Goal: Task Accomplishment & Management: Complete application form

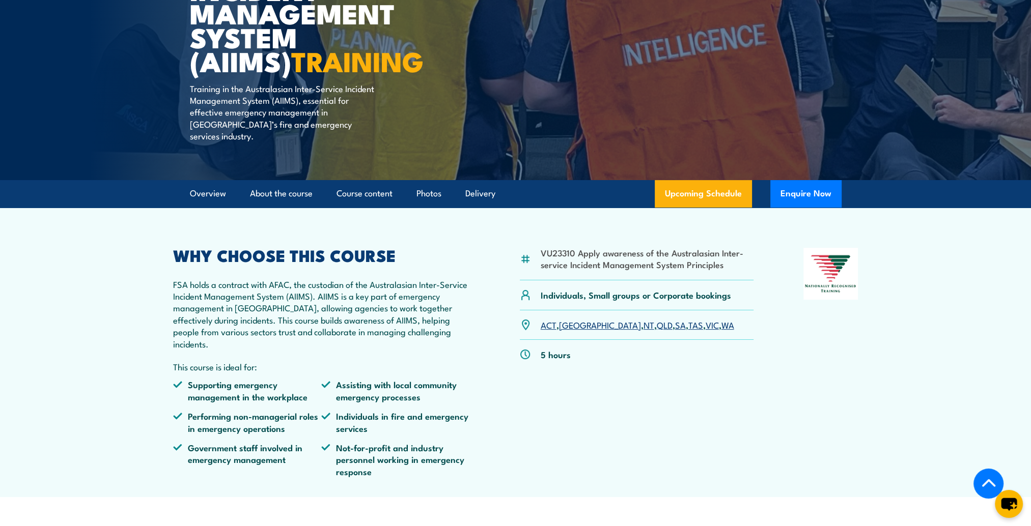
scroll to position [255, 0]
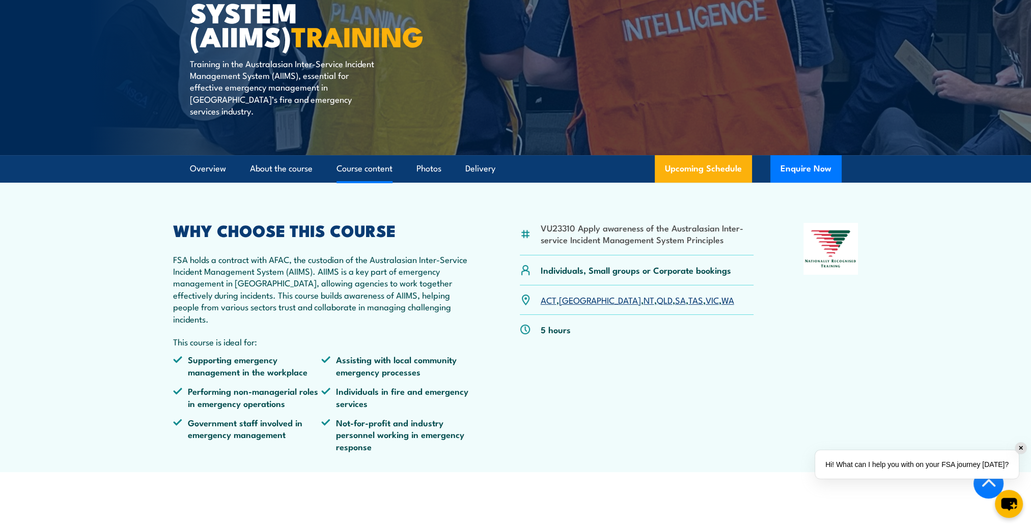
click at [371, 155] on link "Course content" at bounding box center [364, 168] width 56 height 27
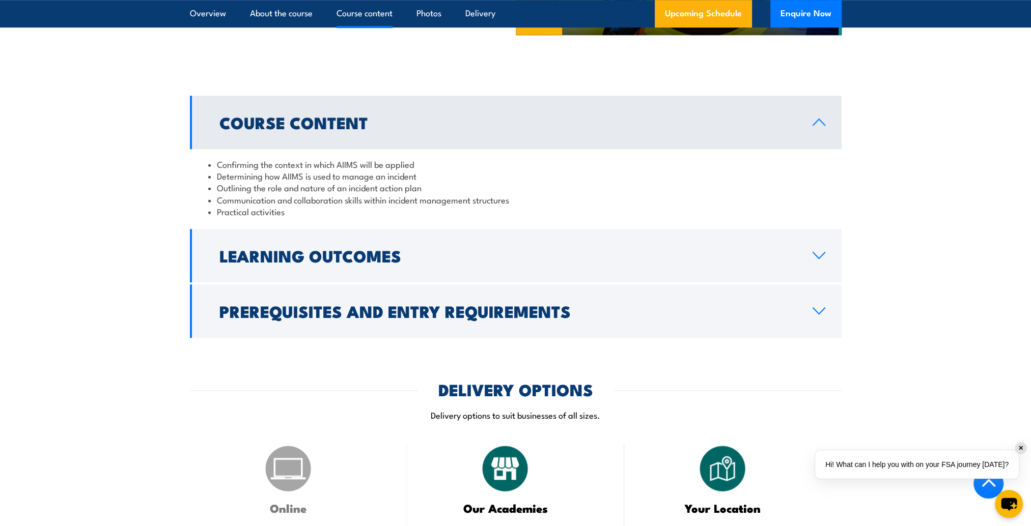
scroll to position [943, 0]
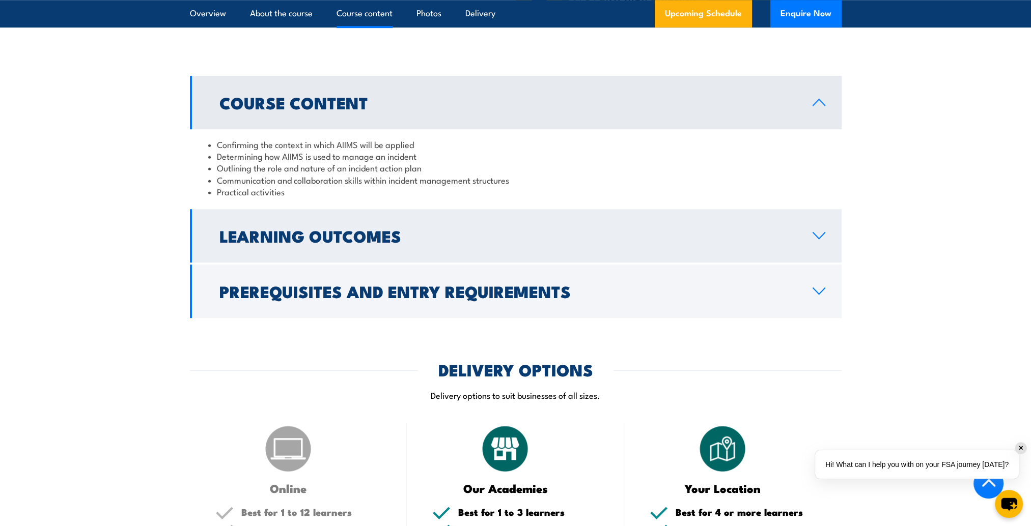
click at [351, 231] on h2 "Learning Outcomes" at bounding box center [507, 236] width 577 height 14
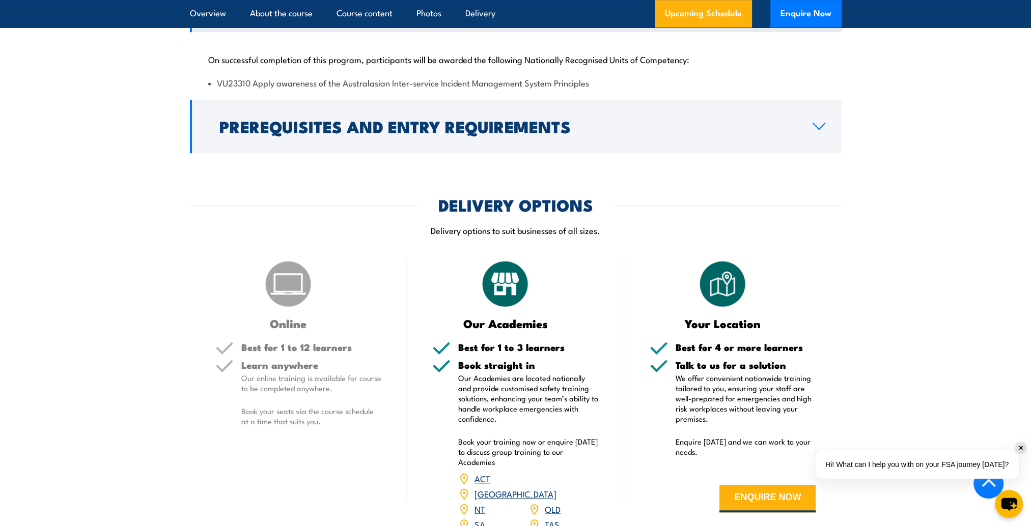
scroll to position [1147, 0]
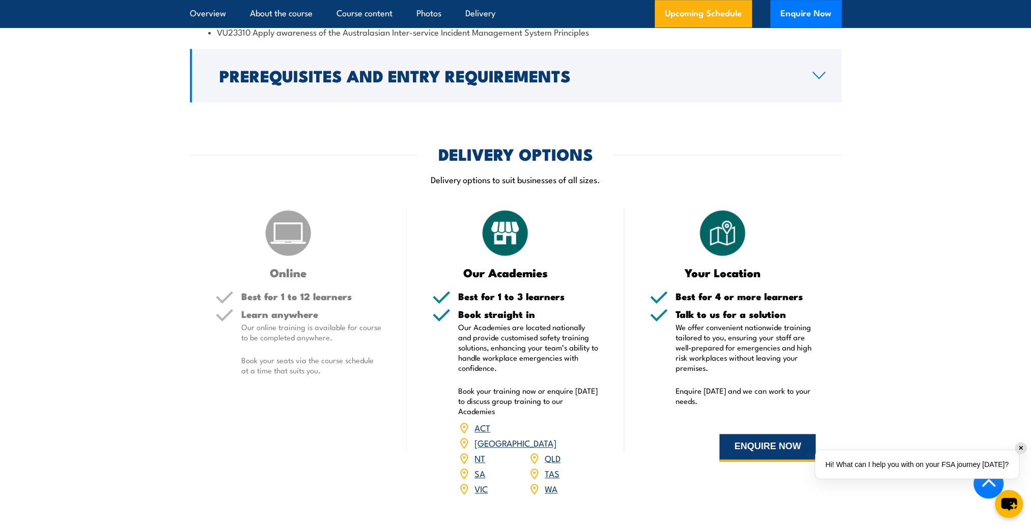
click at [752, 434] on button "ENQUIRE NOW" at bounding box center [767, 447] width 96 height 27
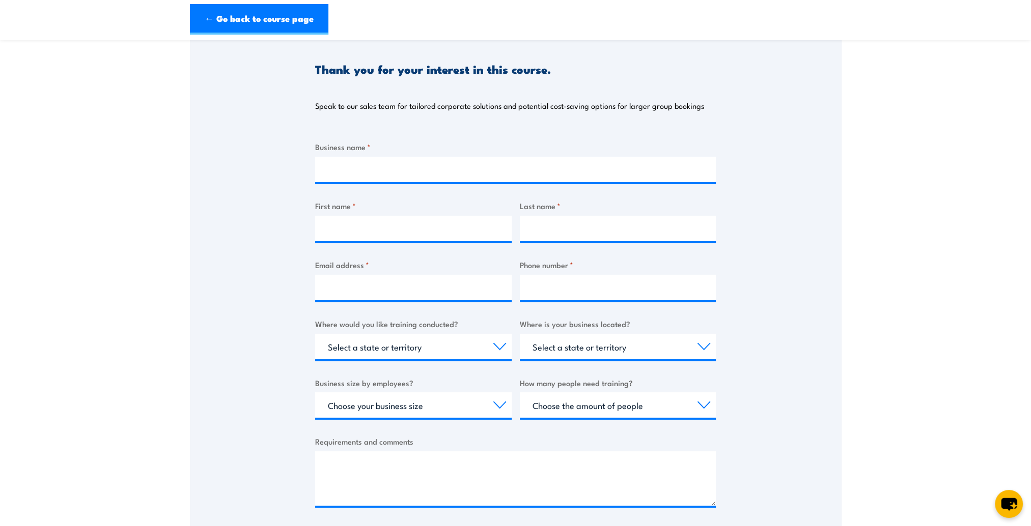
scroll to position [102, 0]
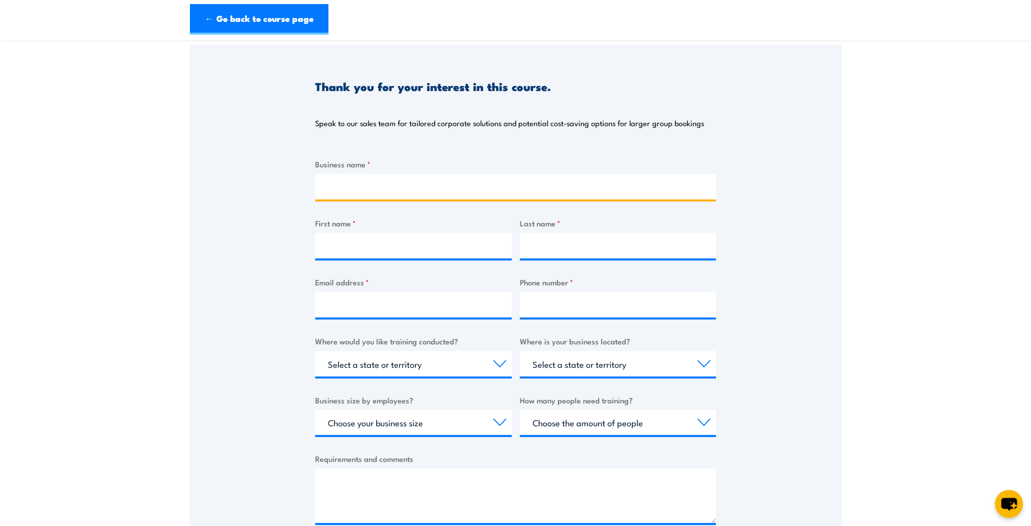
click at [373, 192] on input "Business name *" at bounding box center [515, 186] width 401 height 25
type input "City of [GEOGRAPHIC_DATA]"
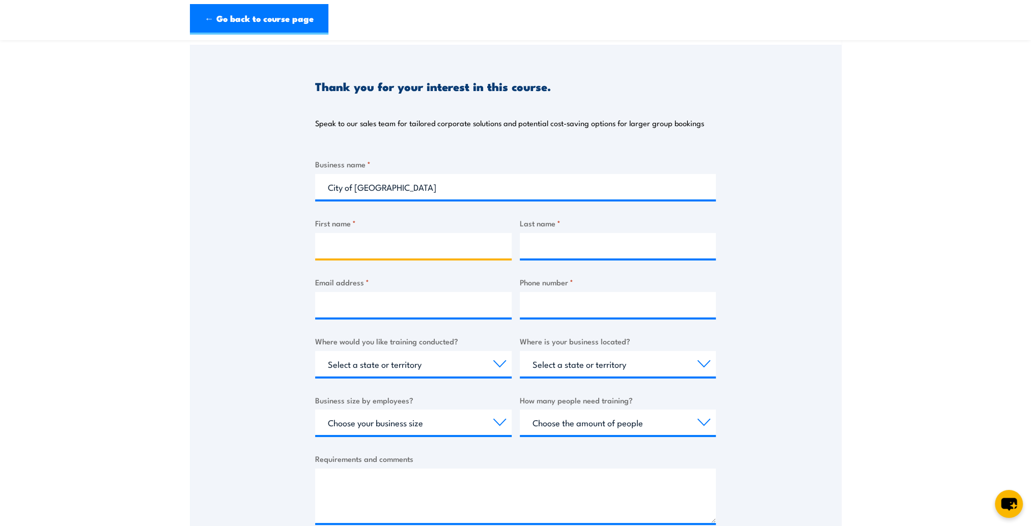
click at [348, 241] on input "First name *" at bounding box center [413, 245] width 196 height 25
type input "[PERSON_NAME]"
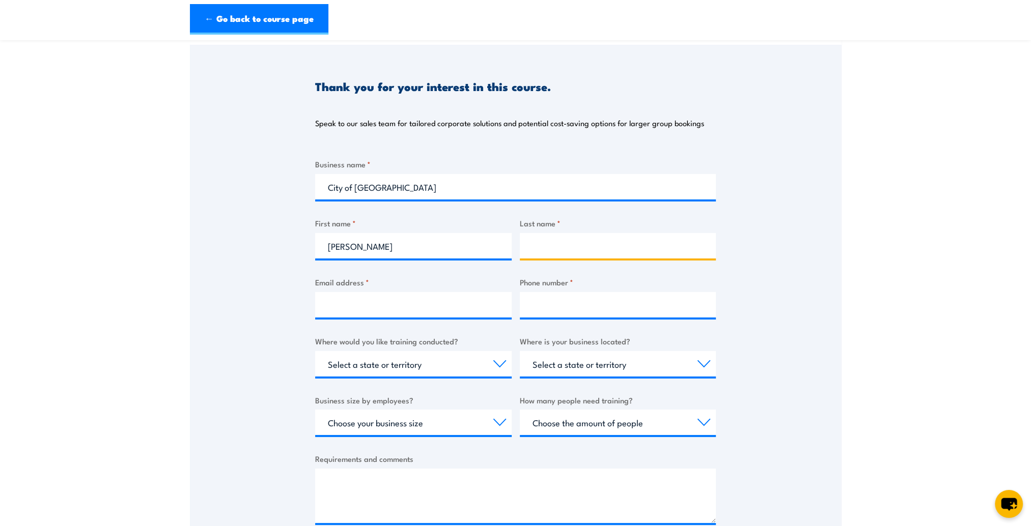
click at [549, 245] on input "Last name *" at bounding box center [618, 245] width 196 height 25
type input "[PERSON_NAME]"
click at [381, 304] on input "Email address *" at bounding box center [413, 304] width 196 height 25
type input "[EMAIL_ADDRESS][DOMAIN_NAME]"
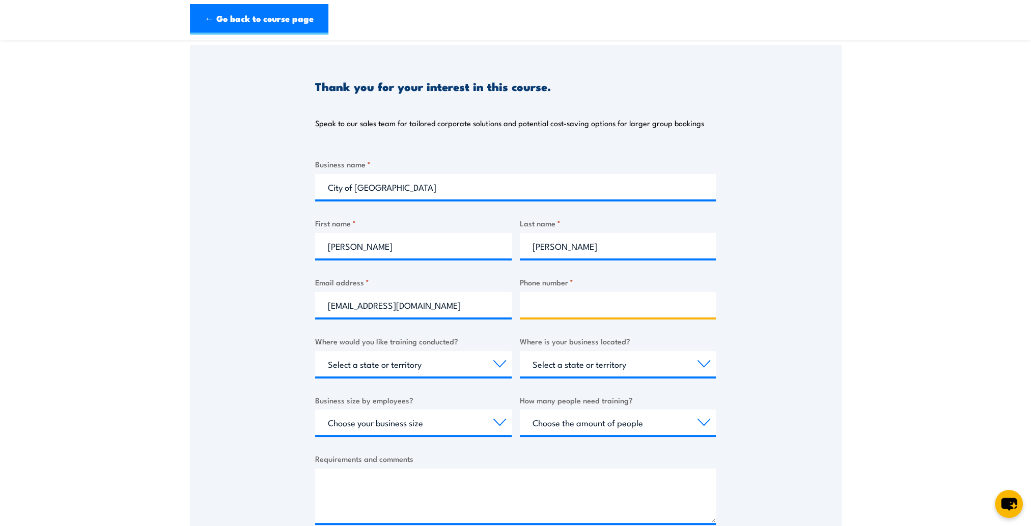
click at [541, 299] on input "Phone number *" at bounding box center [618, 304] width 196 height 25
paste input "8372 8225"
type input "8372 8225"
click at [498, 362] on select "Select a state or territory Nationally - multiple locations [GEOGRAPHIC_DATA] […" at bounding box center [413, 363] width 196 height 25
select select "SA"
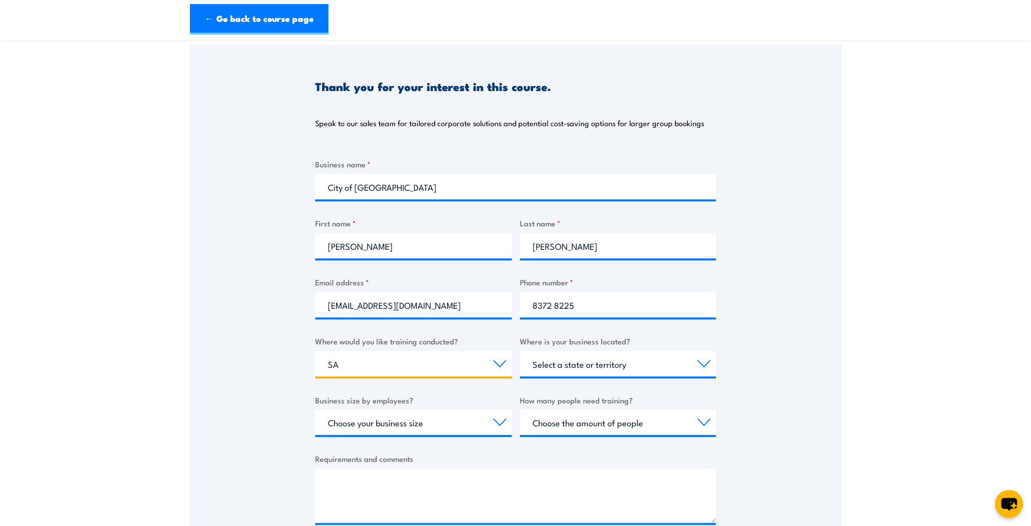
click at [315, 351] on select "Select a state or territory Nationally - multiple locations [GEOGRAPHIC_DATA] […" at bounding box center [413, 363] width 196 height 25
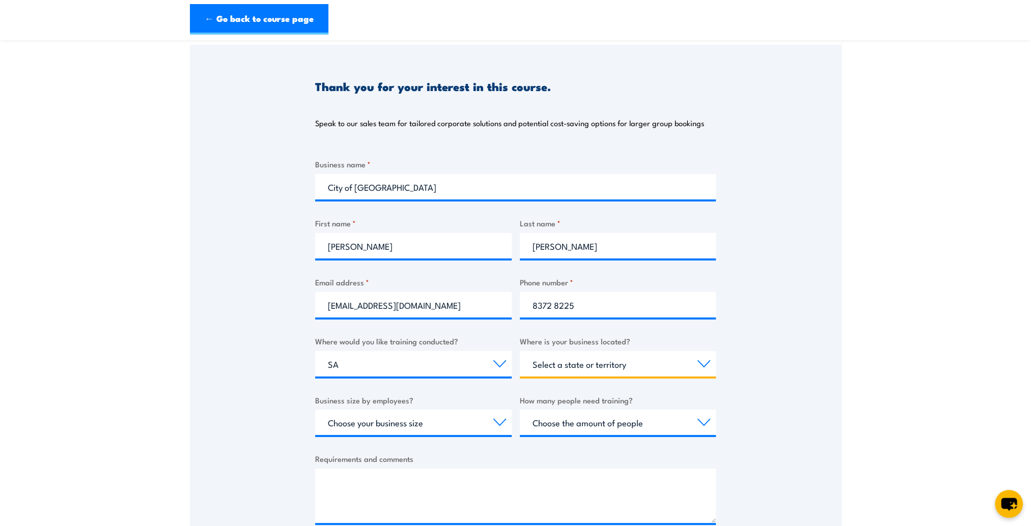
click at [703, 361] on select "Select a state or territory [GEOGRAPHIC_DATA] [GEOGRAPHIC_DATA] [GEOGRAPHIC_DAT…" at bounding box center [618, 363] width 196 height 25
select select "ACT"
click at [520, 351] on select "Select a state or territory [GEOGRAPHIC_DATA] [GEOGRAPHIC_DATA] [GEOGRAPHIC_DAT…" at bounding box center [618, 363] width 196 height 25
click at [501, 423] on select "Choose your business size 1 to 19 20 to 199 200+" at bounding box center [413, 422] width 196 height 25
select select "200+"
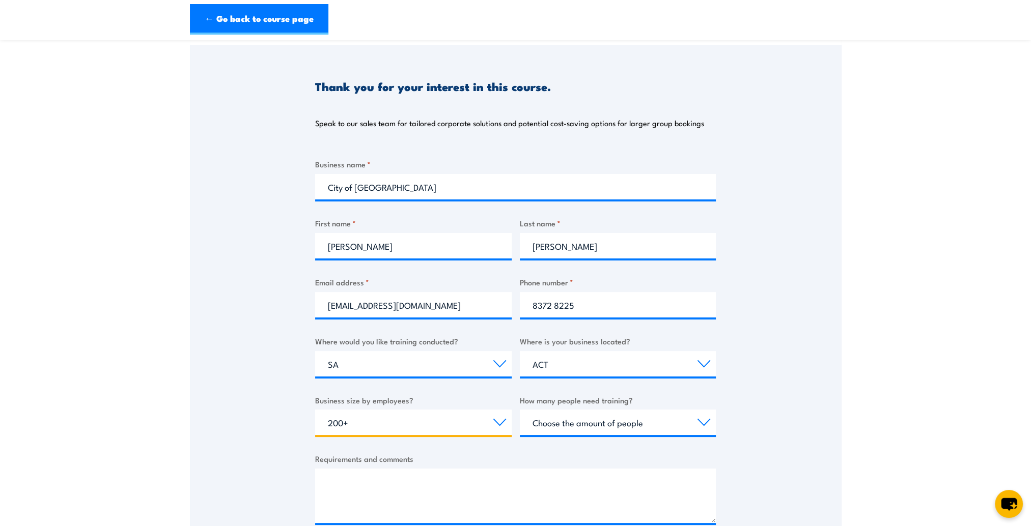
click at [315, 410] on select "Choose your business size 1 to 19 20 to 199 200+" at bounding box center [413, 422] width 196 height 25
click at [572, 420] on select "Choose the amount of people 1 to 4 5 to 19 20+" at bounding box center [618, 422] width 196 height 25
select select "5 to 19"
click at [520, 410] on select "Choose the amount of people 1 to 4 5 to 19 20+" at bounding box center [618, 422] width 196 height 25
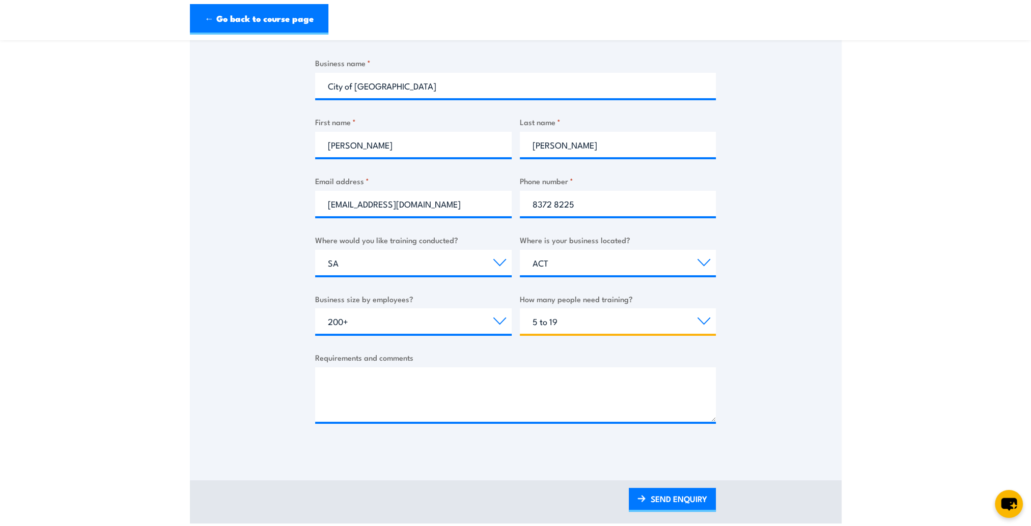
scroll to position [204, 0]
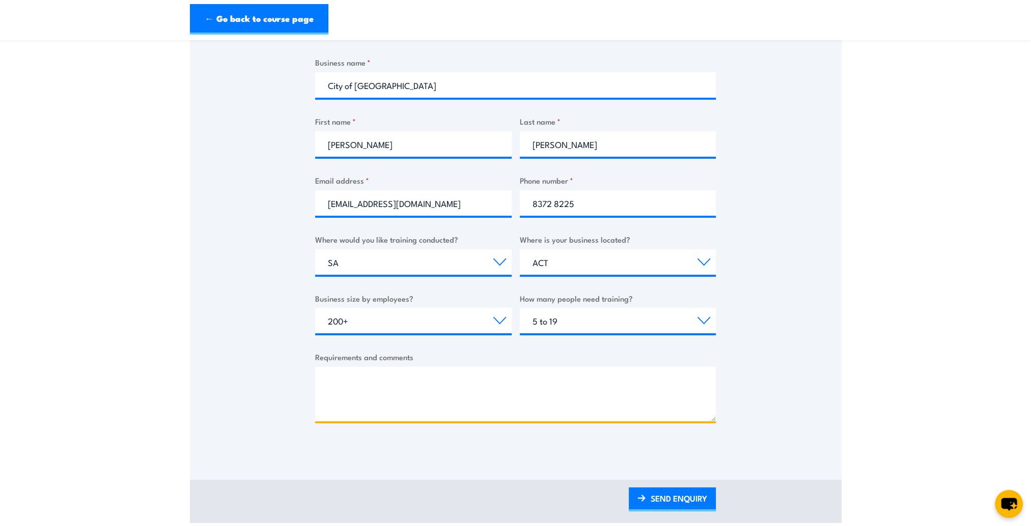
click at [358, 392] on textarea "Requirements and comments" at bounding box center [515, 394] width 401 height 54
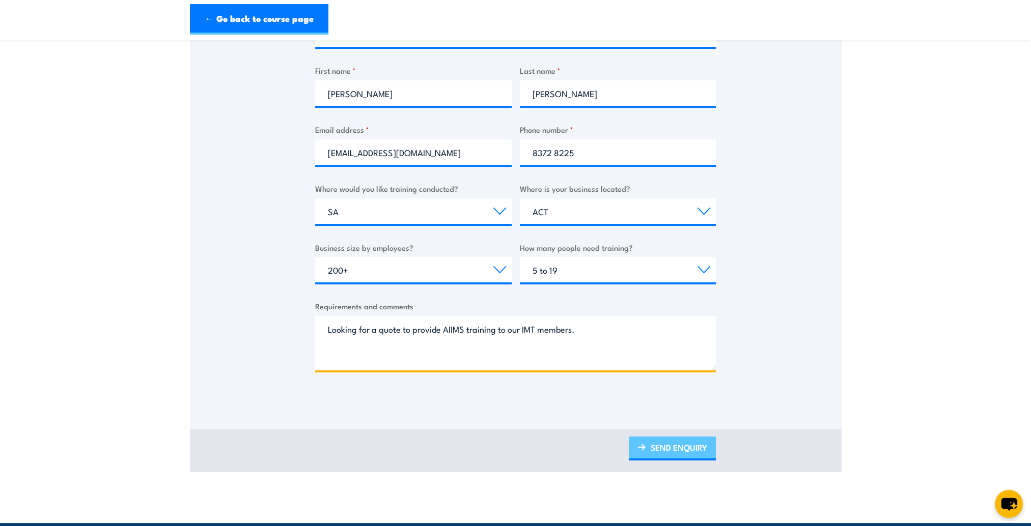
type textarea "Looking for a quote to provide AIIMS training to our IMT members."
click at [661, 446] on link "SEND ENQUIRY" at bounding box center [672, 449] width 87 height 24
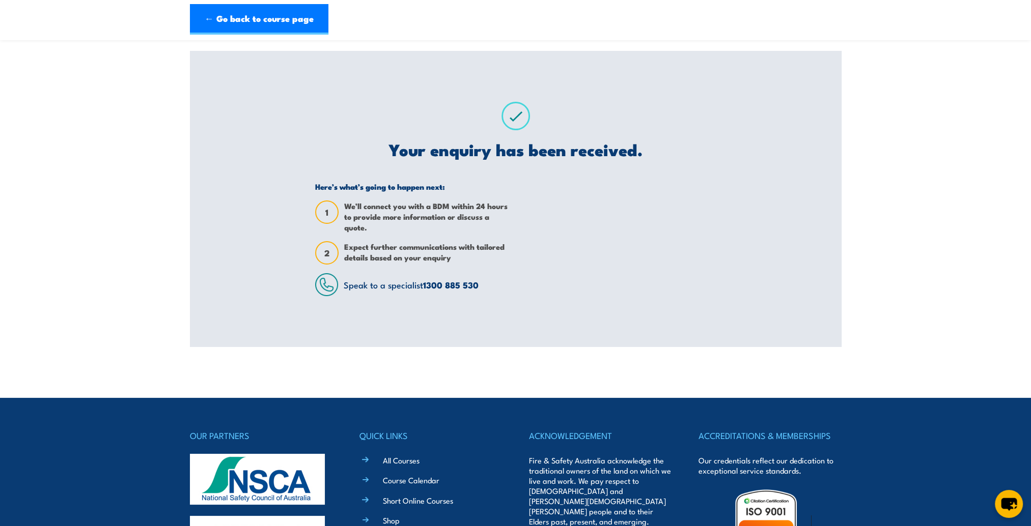
scroll to position [0, 0]
click at [252, 23] on link "← Go back to course page" at bounding box center [259, 24] width 138 height 31
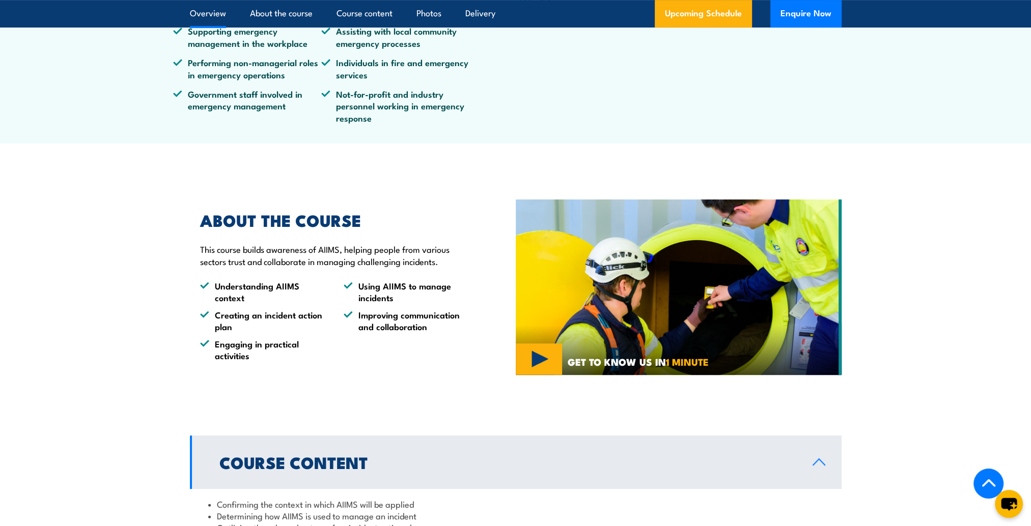
scroll to position [464, 0]
